Goal: Find specific page/section: Find specific page/section

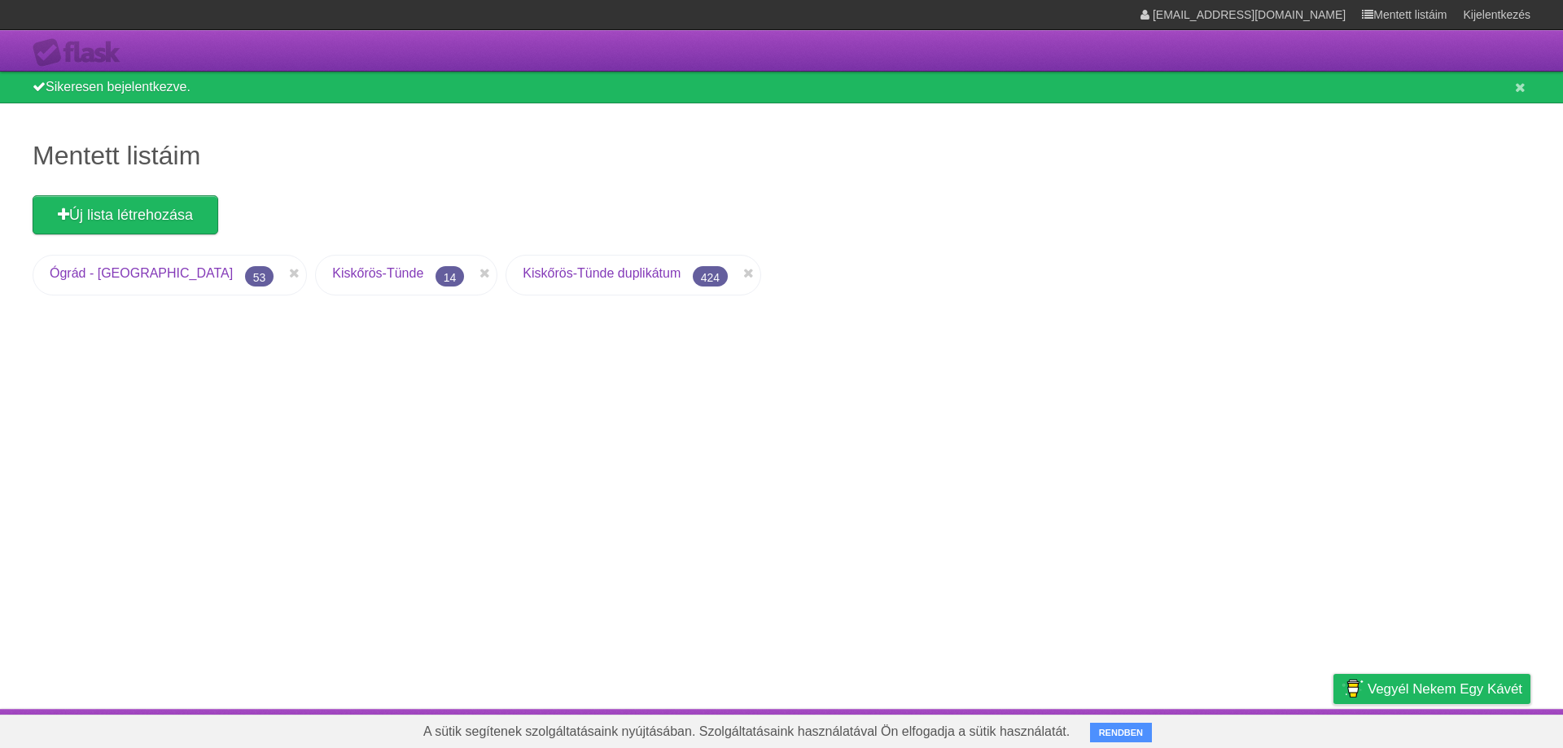
click at [332, 269] on font "Kiskőrös-Tünde" at bounding box center [377, 273] width 91 height 14
